Goal: Information Seeking & Learning: Learn about a topic

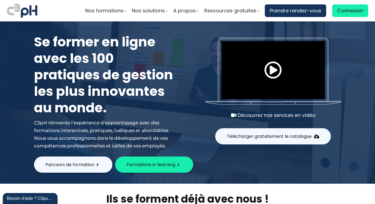
click at [0, 0] on link "Notre ADN" at bounding box center [0, 0] width 0 height 0
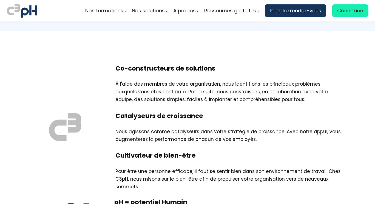
scroll to position [695, 0]
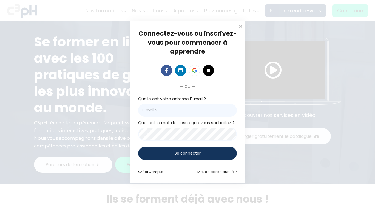
click at [158, 114] on input "email" at bounding box center [187, 110] width 99 height 13
type input "kamelia@c3ph.com"
